Goal: Navigation & Orientation: Find specific page/section

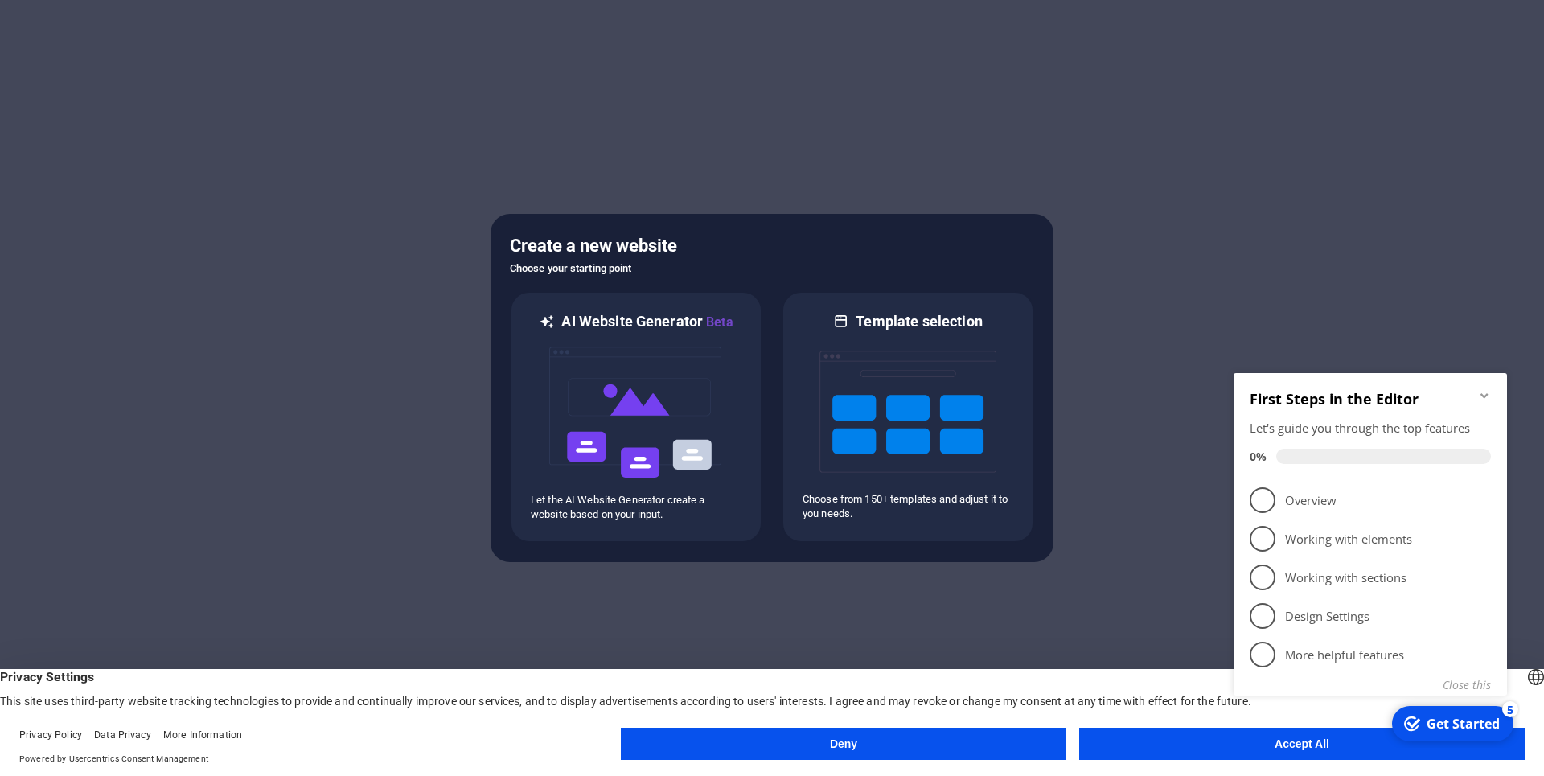
click at [1220, 745] on button "Accept All" at bounding box center [1302, 744] width 446 height 32
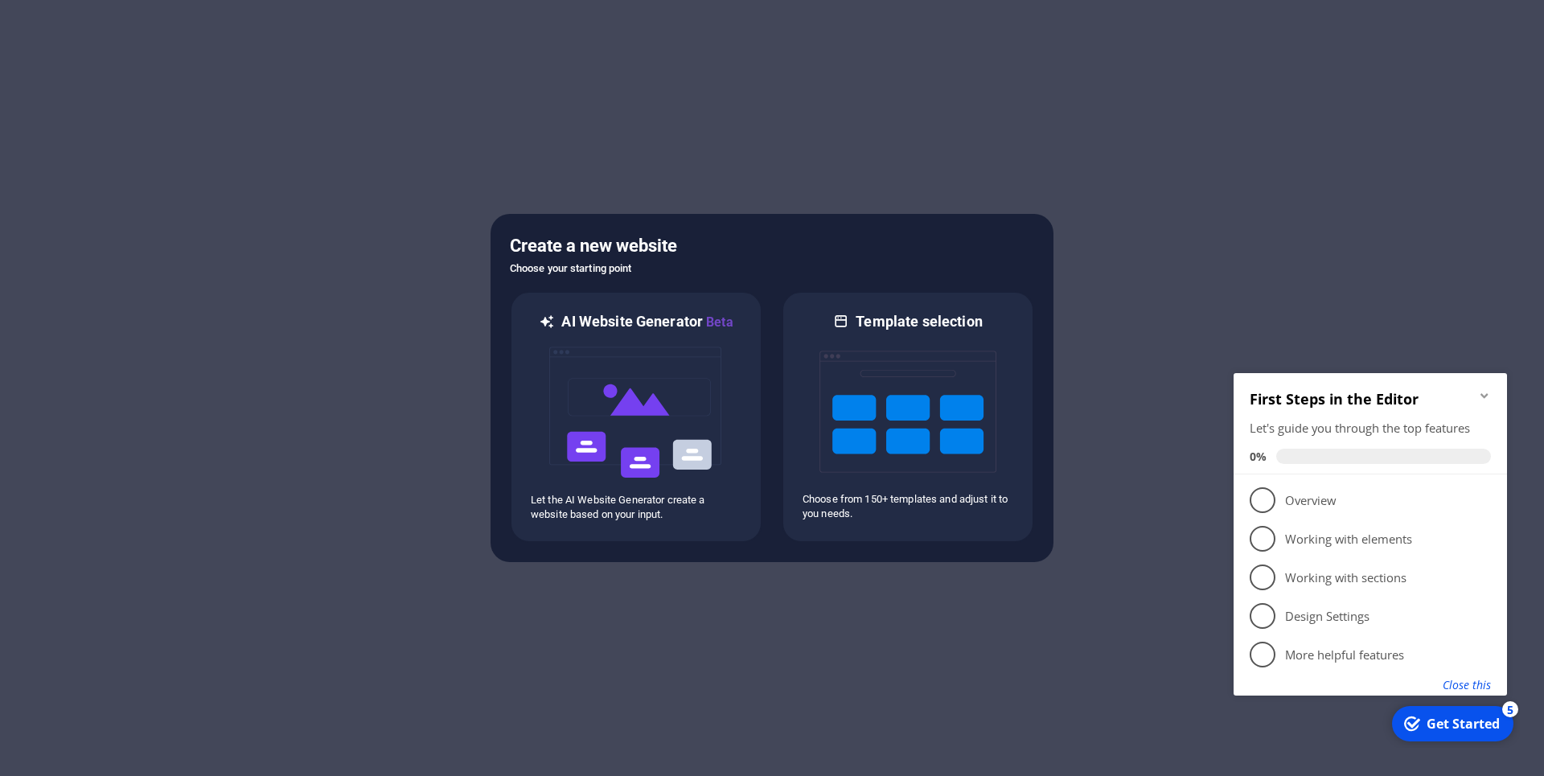
click at [1468, 689] on button "Close this" at bounding box center [1467, 684] width 48 height 15
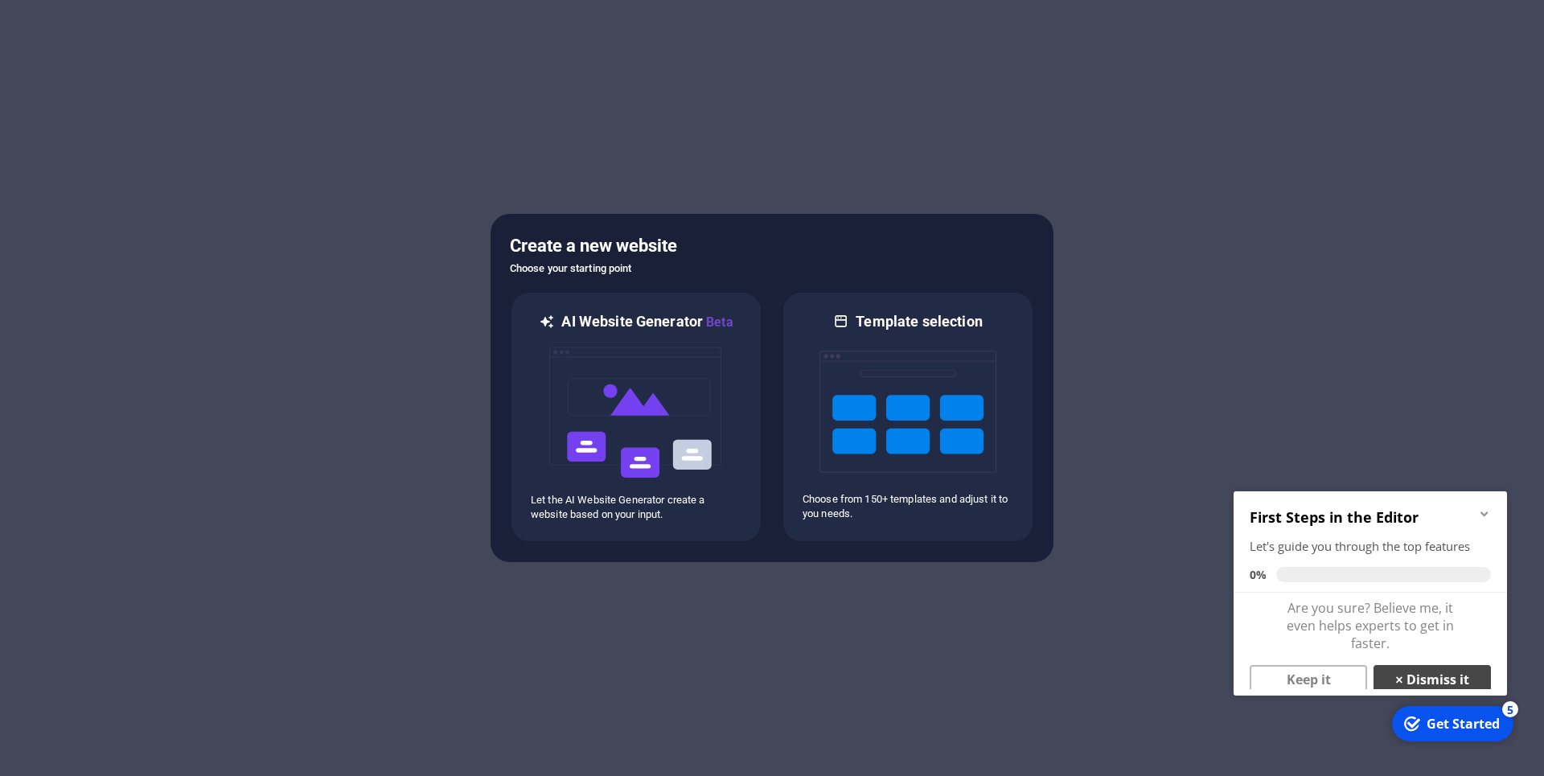
click at [1441, 684] on link "× Dismiss it" at bounding box center [1432, 679] width 117 height 29
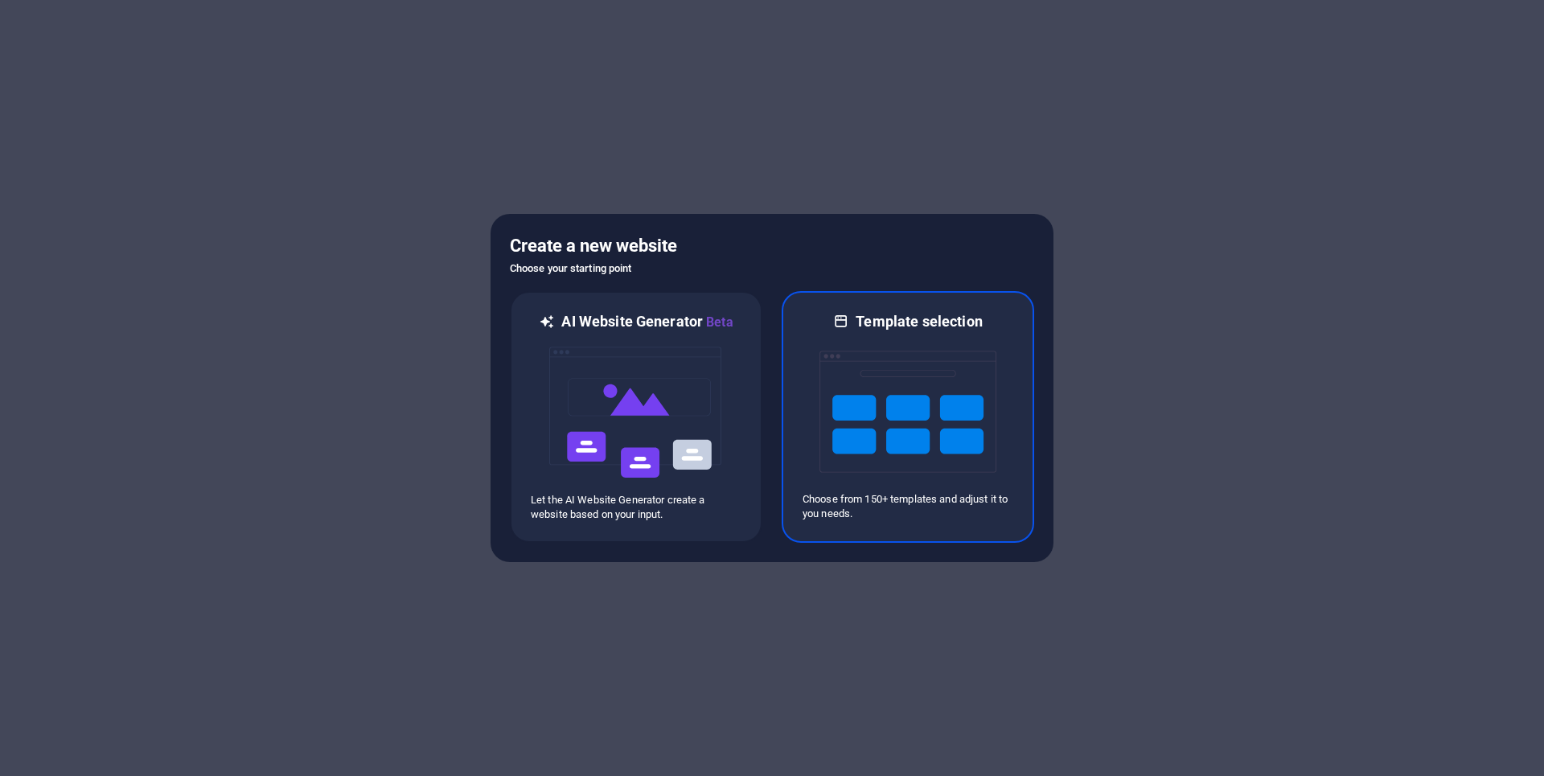
click at [863, 434] on img at bounding box center [908, 411] width 177 height 161
